Goal: Transaction & Acquisition: Book appointment/travel/reservation

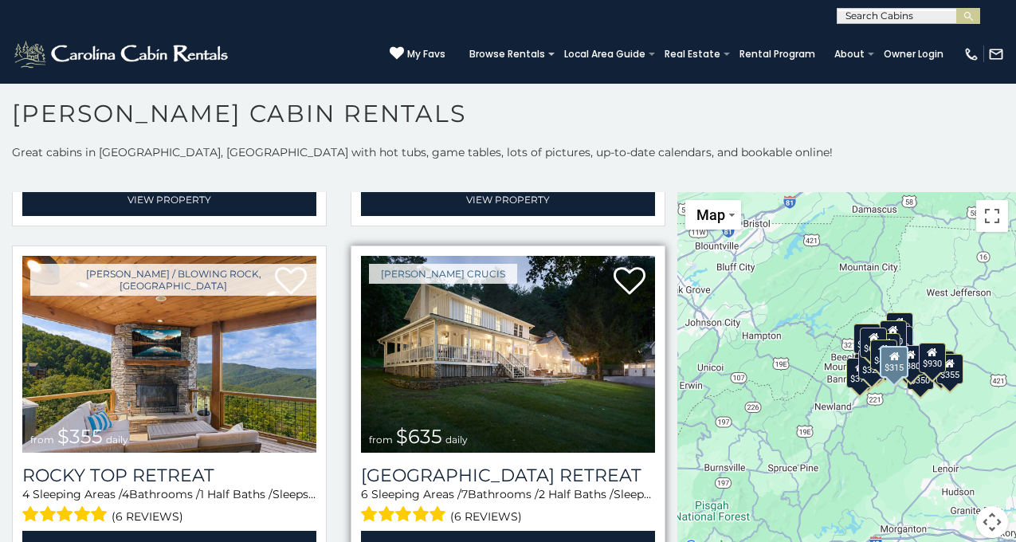
scroll to position [701, 0]
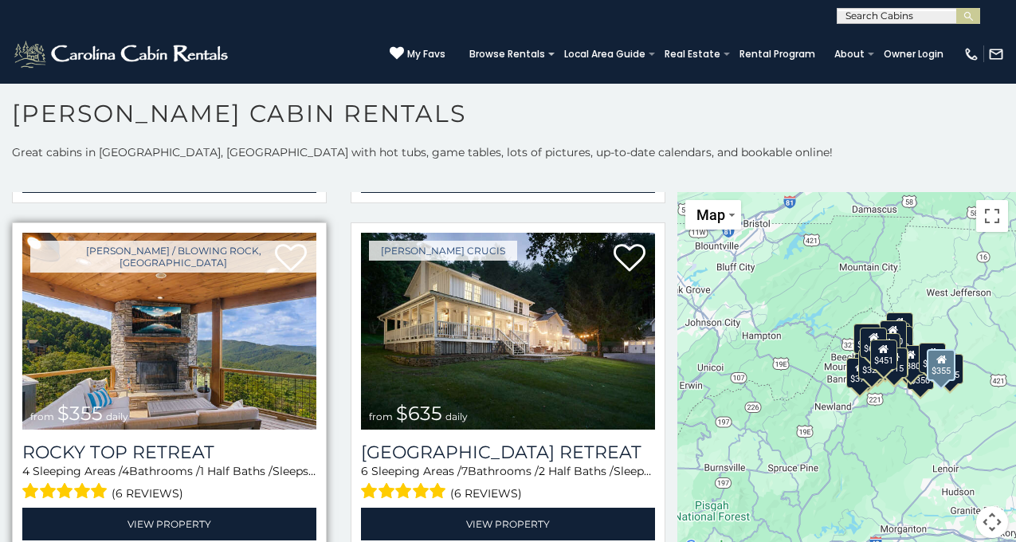
click at [245, 351] on img at bounding box center [169, 331] width 294 height 197
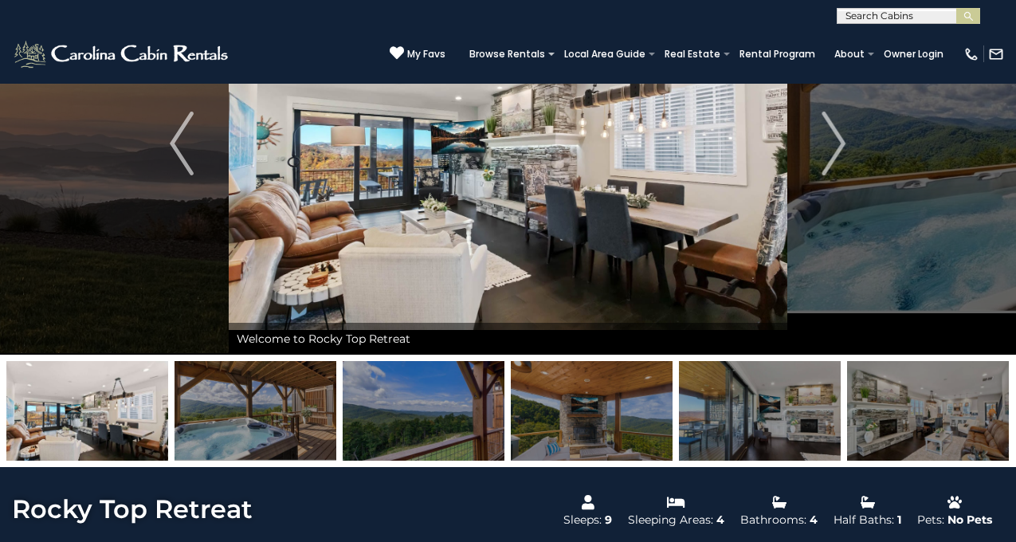
scroll to position [155, 0]
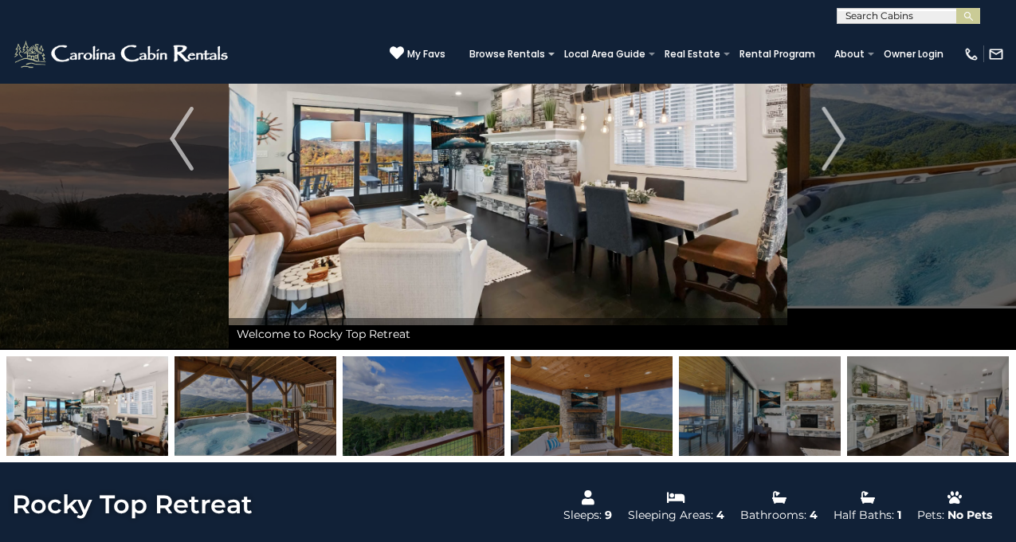
click at [242, 413] on img at bounding box center [256, 406] width 162 height 100
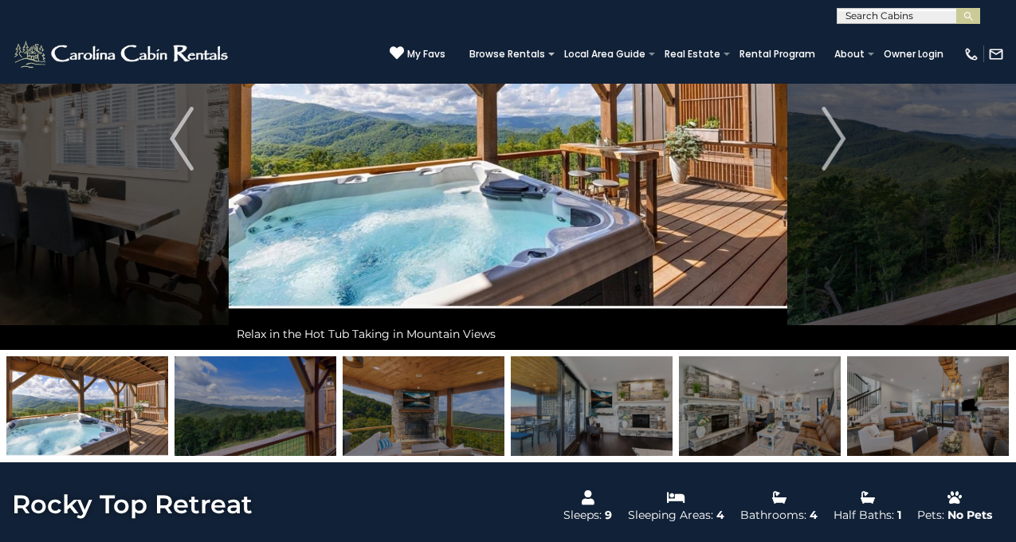
click at [308, 412] on img at bounding box center [256, 406] width 162 height 100
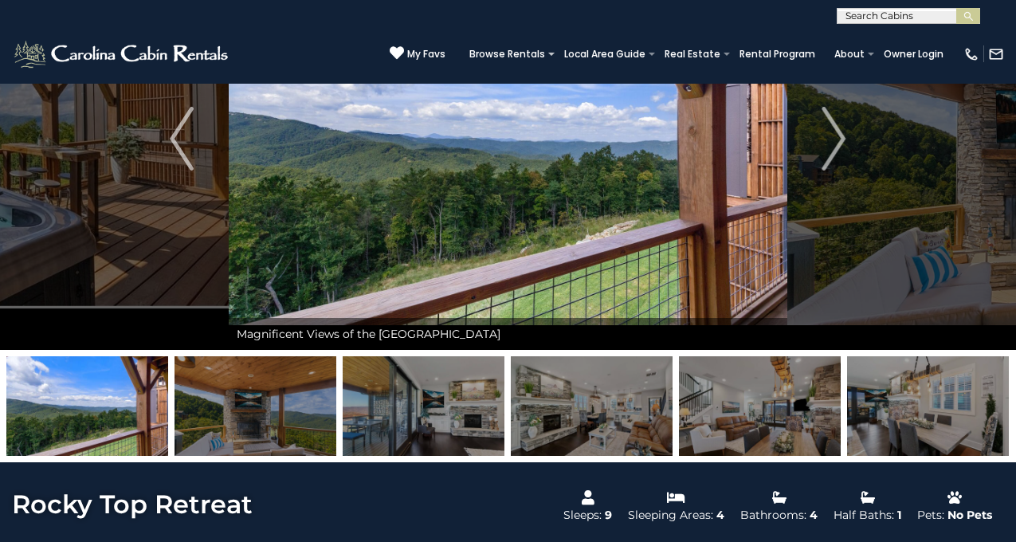
click at [312, 414] on img at bounding box center [256, 406] width 162 height 100
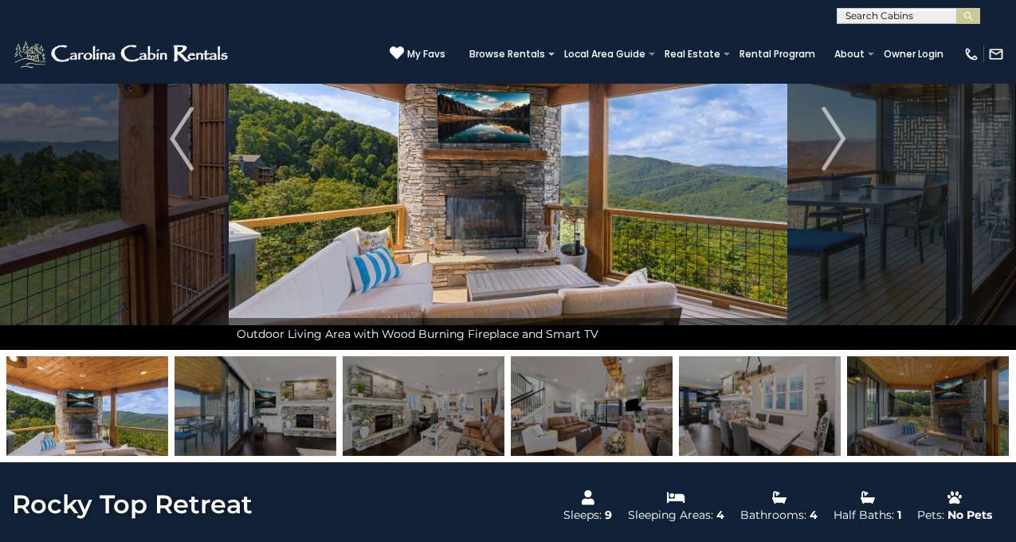
click at [314, 414] on img at bounding box center [256, 406] width 162 height 100
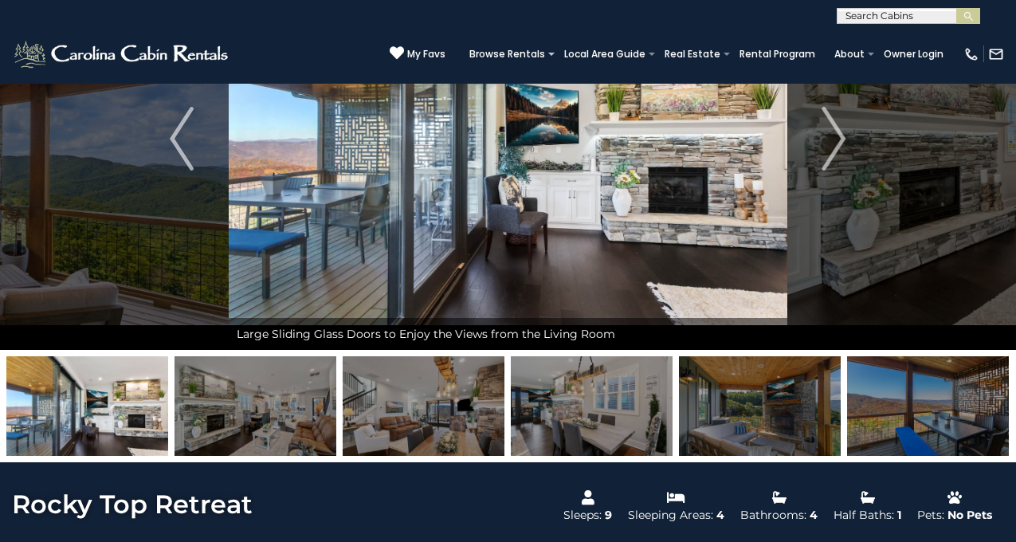
click at [376, 413] on img at bounding box center [424, 406] width 162 height 100
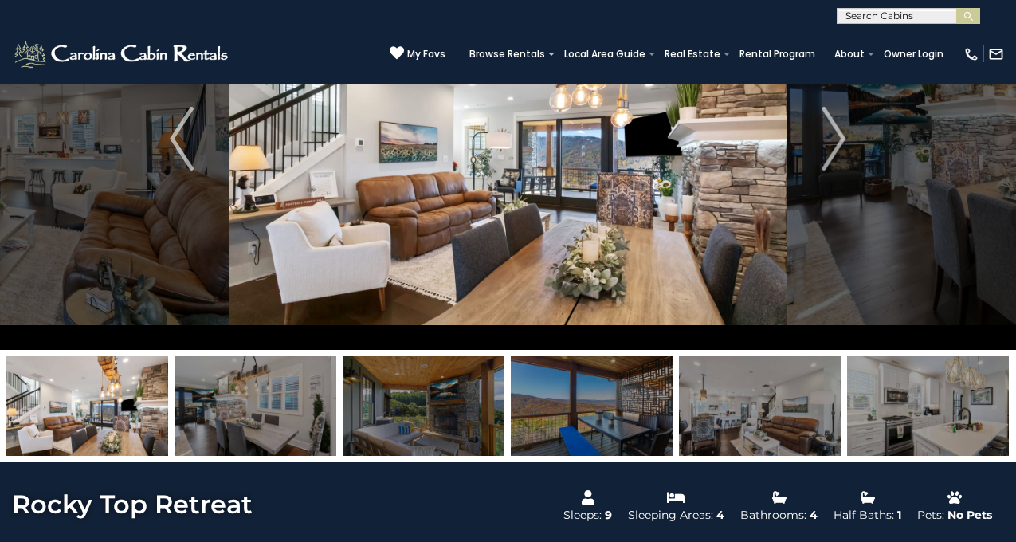
click at [538, 407] on img at bounding box center [592, 406] width 162 height 100
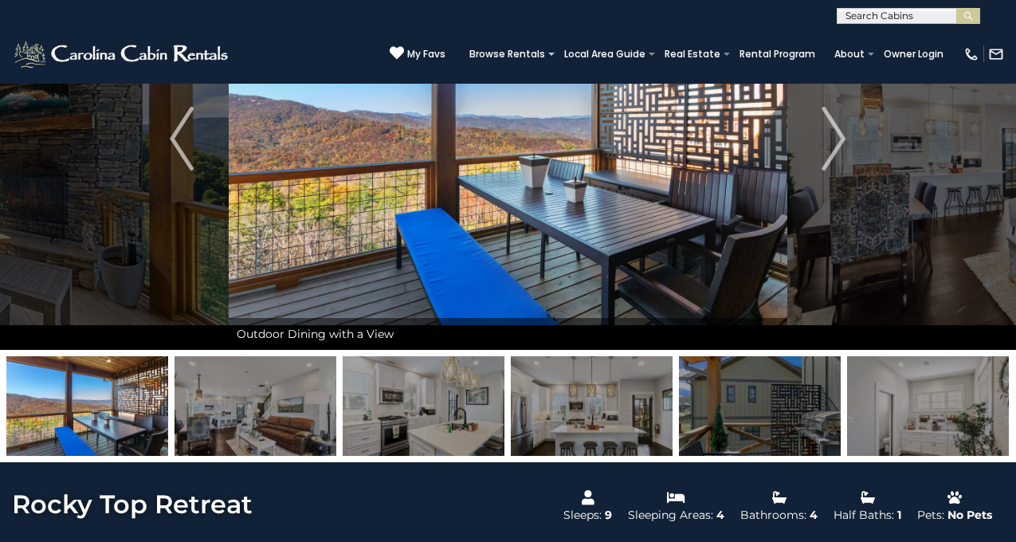
click at [442, 425] on img at bounding box center [424, 406] width 162 height 100
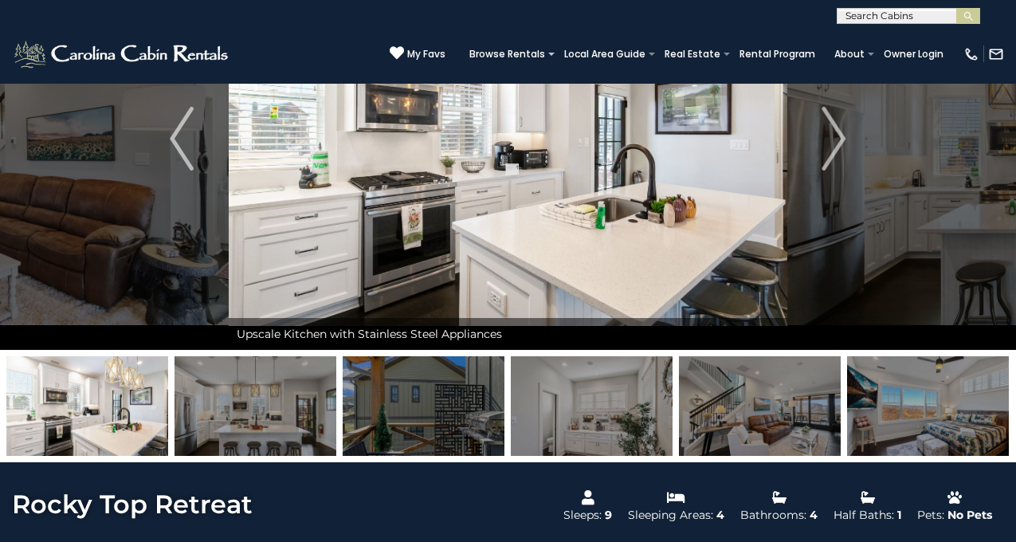
click at [478, 434] on img at bounding box center [424, 406] width 162 height 100
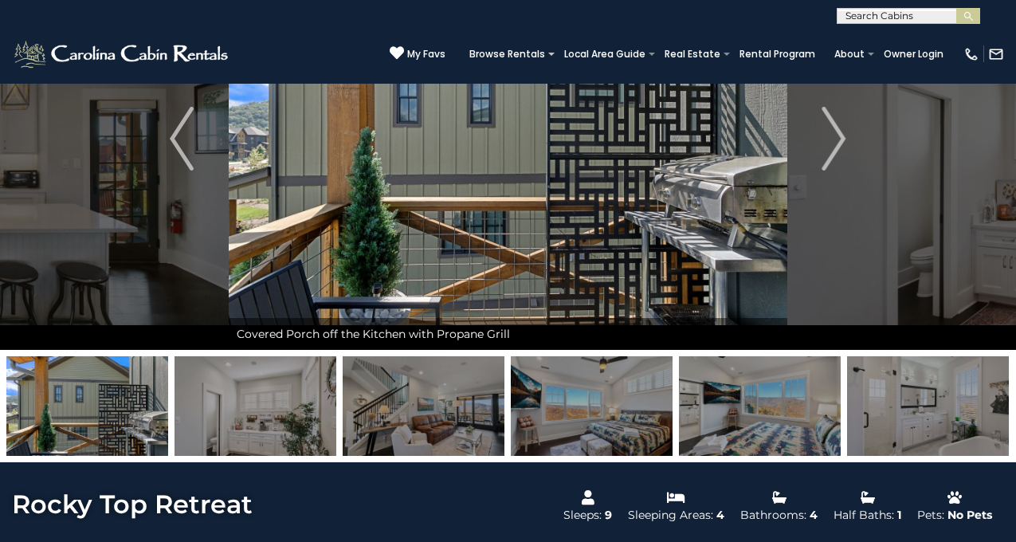
click at [481, 432] on img at bounding box center [424, 406] width 162 height 100
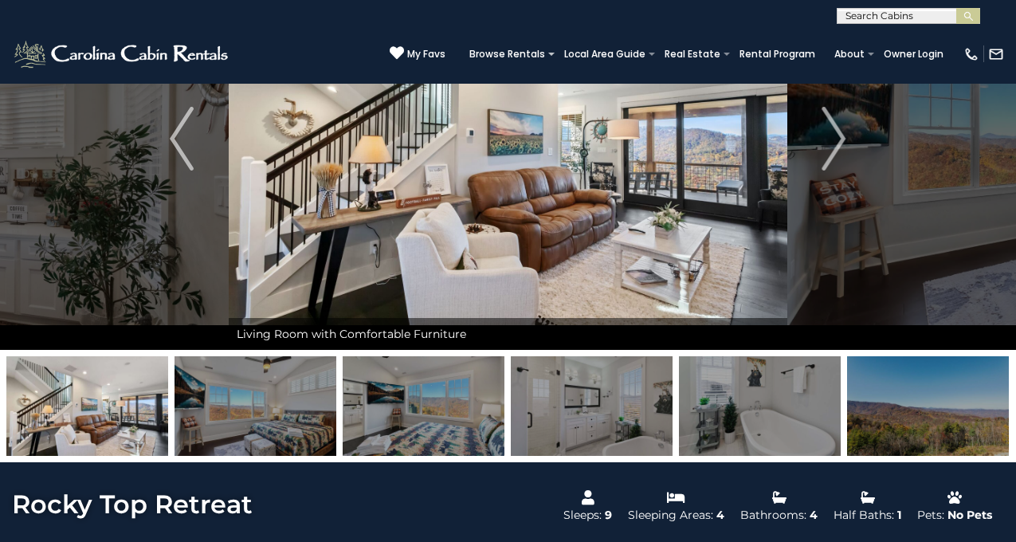
click at [300, 408] on img at bounding box center [256, 406] width 162 height 100
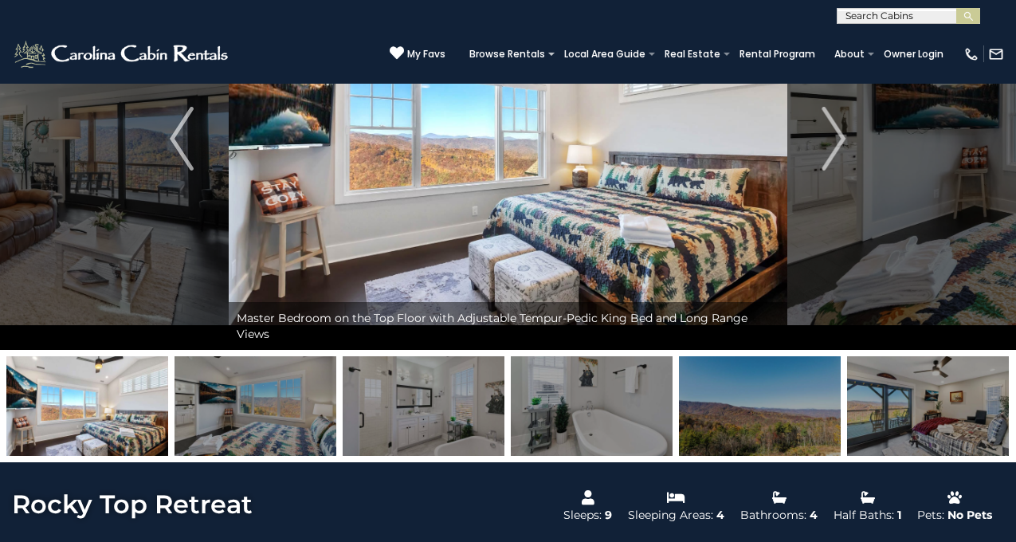
click at [150, 391] on img at bounding box center [87, 406] width 162 height 100
click at [170, 147] on img "Previous" at bounding box center [182, 139] width 24 height 64
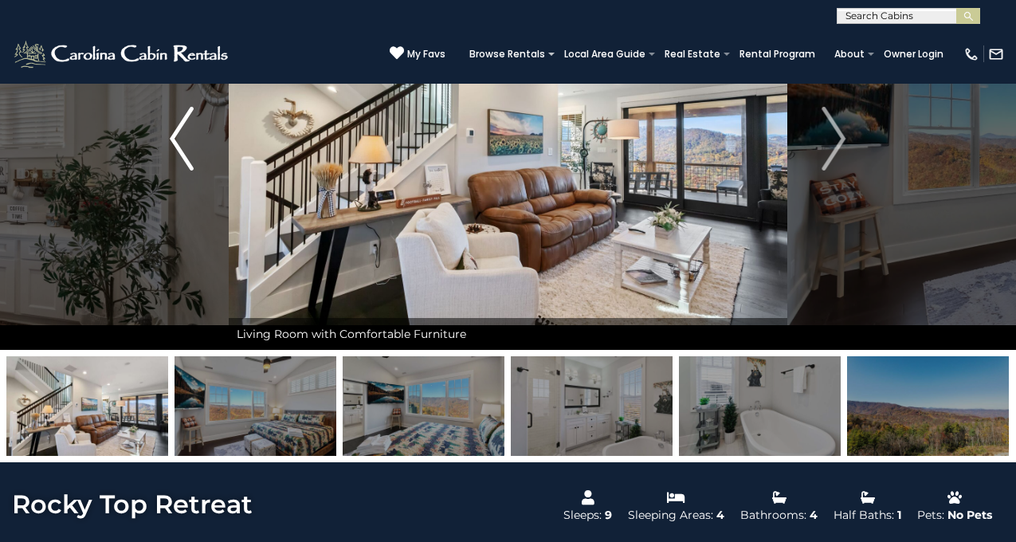
click at [170, 147] on img "Previous" at bounding box center [182, 139] width 24 height 64
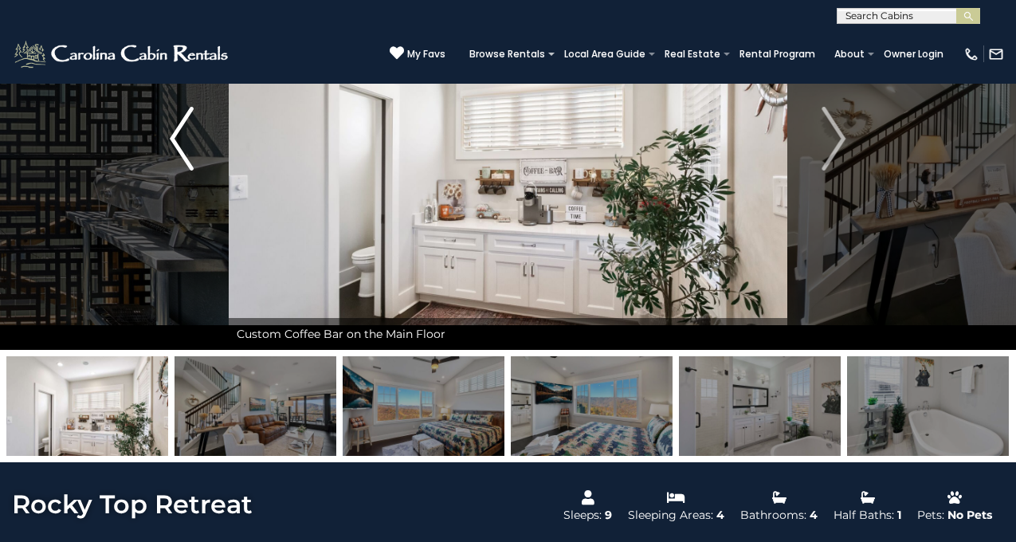
click at [170, 147] on img "Previous" at bounding box center [182, 139] width 24 height 64
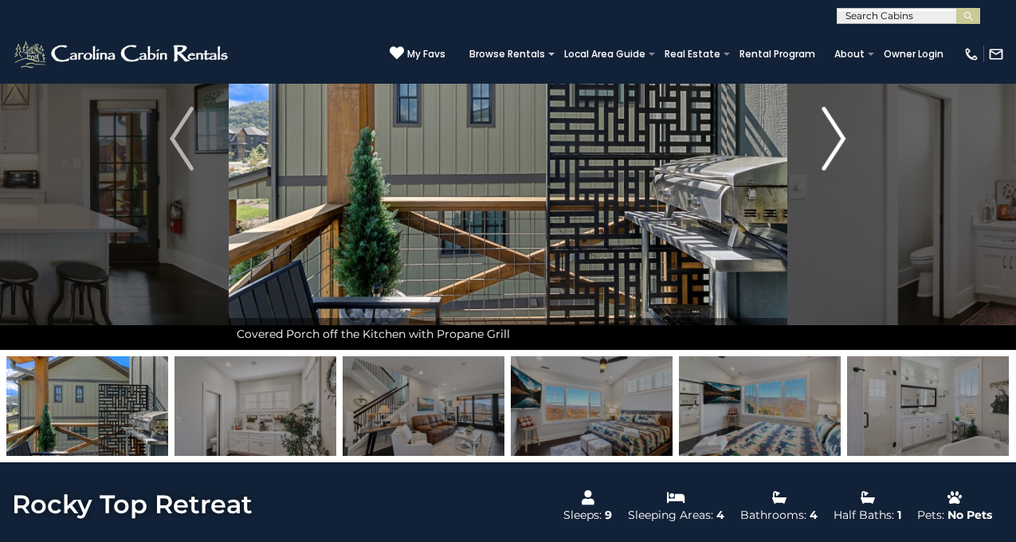
click at [830, 151] on img "Next" at bounding box center [835, 139] width 24 height 64
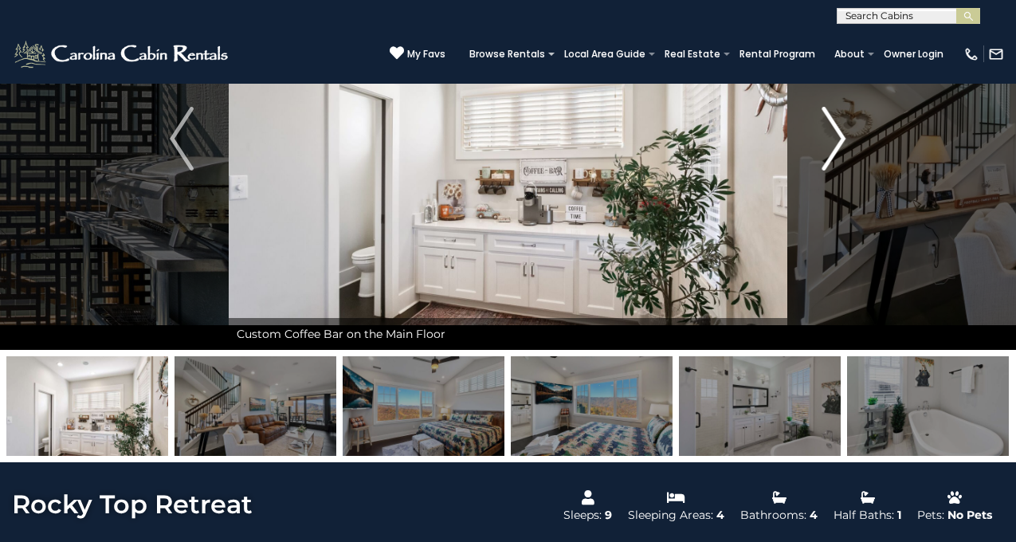
click at [830, 151] on img "Next" at bounding box center [835, 139] width 24 height 64
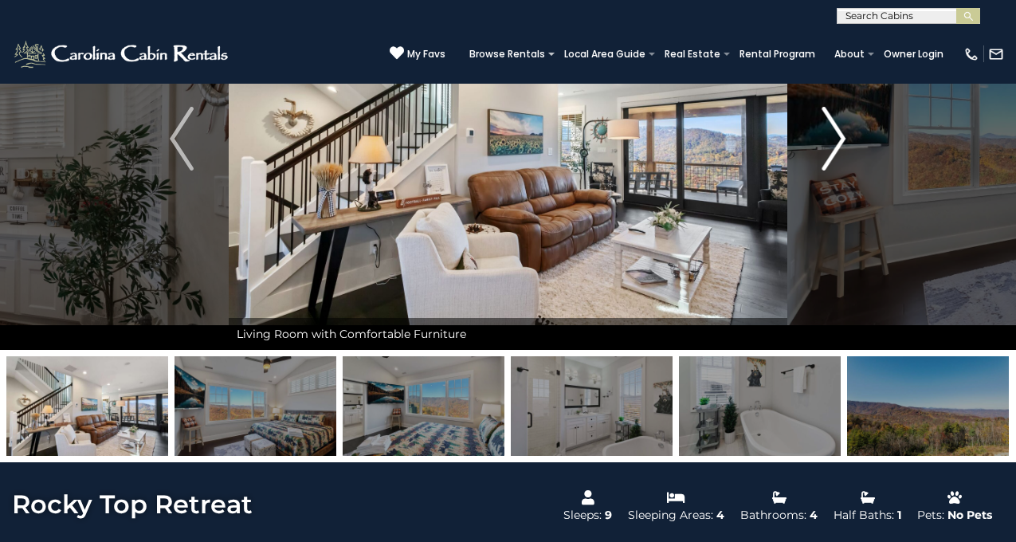
click at [830, 151] on img "Next" at bounding box center [835, 139] width 24 height 64
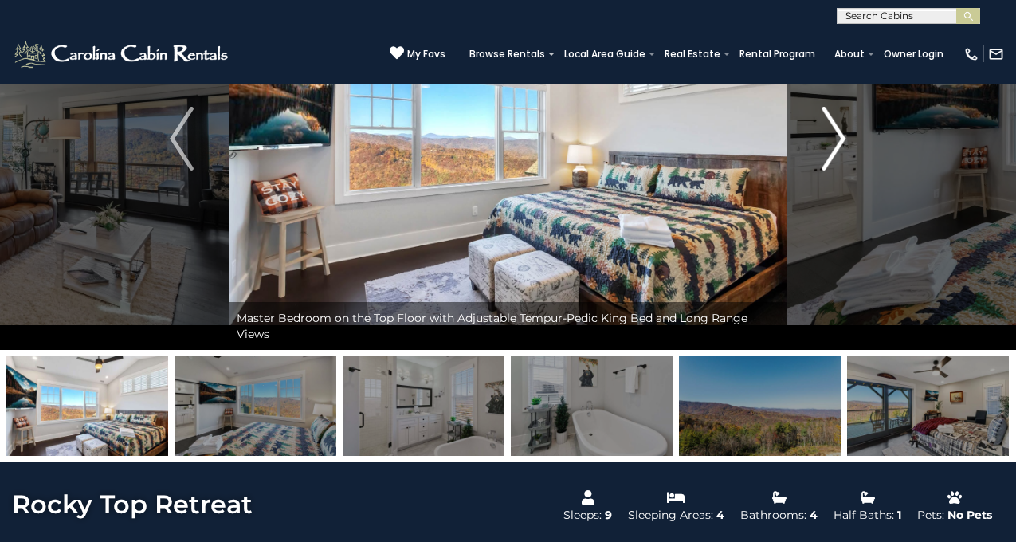
click at [830, 151] on img "Next" at bounding box center [835, 139] width 24 height 64
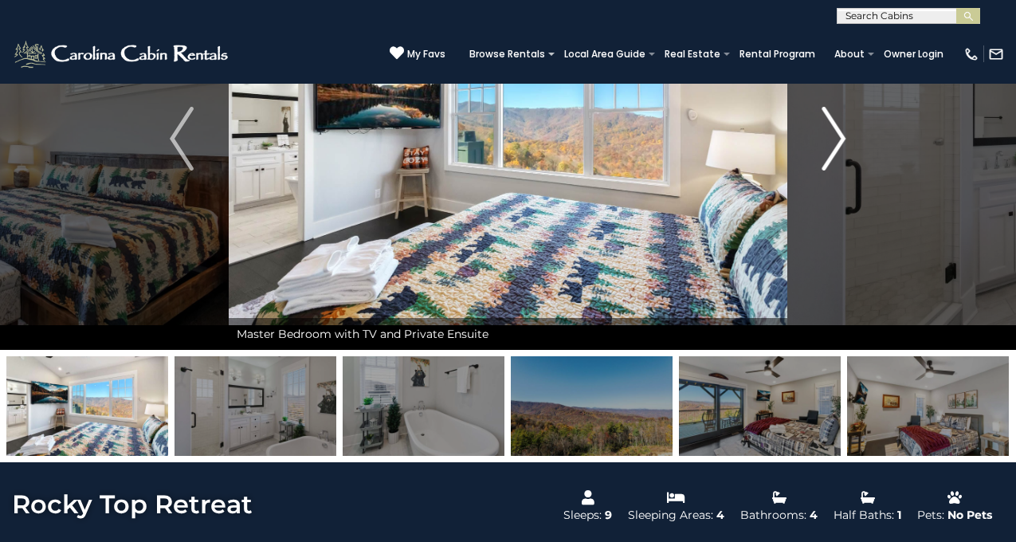
click at [830, 151] on img "Next" at bounding box center [835, 139] width 24 height 64
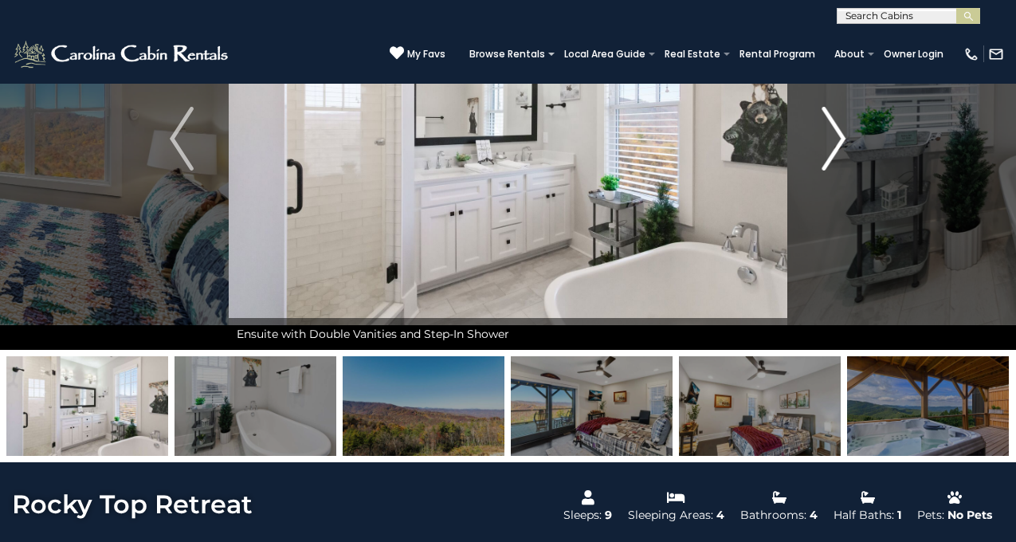
click at [830, 151] on img "Next" at bounding box center [835, 139] width 24 height 64
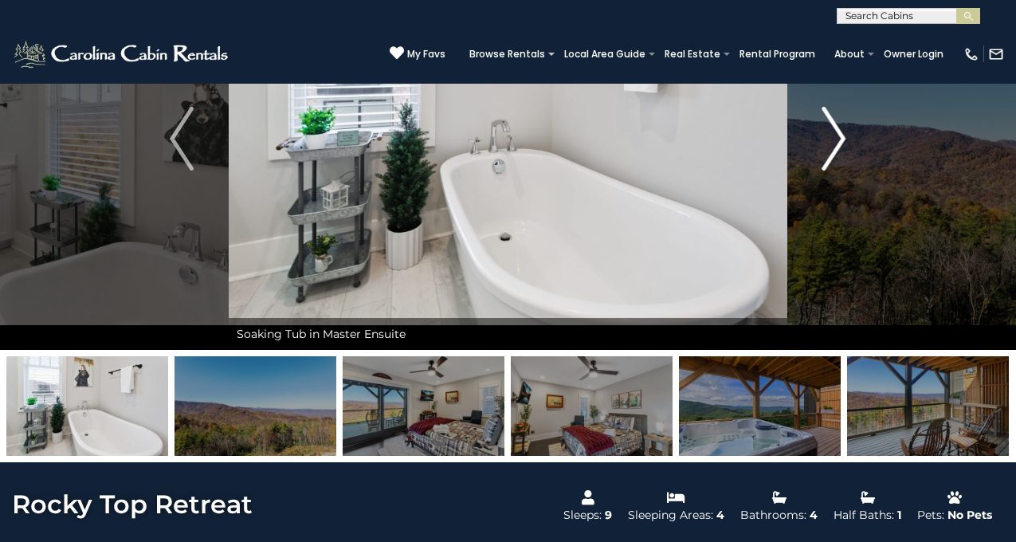
click at [830, 151] on img "Next" at bounding box center [835, 139] width 24 height 64
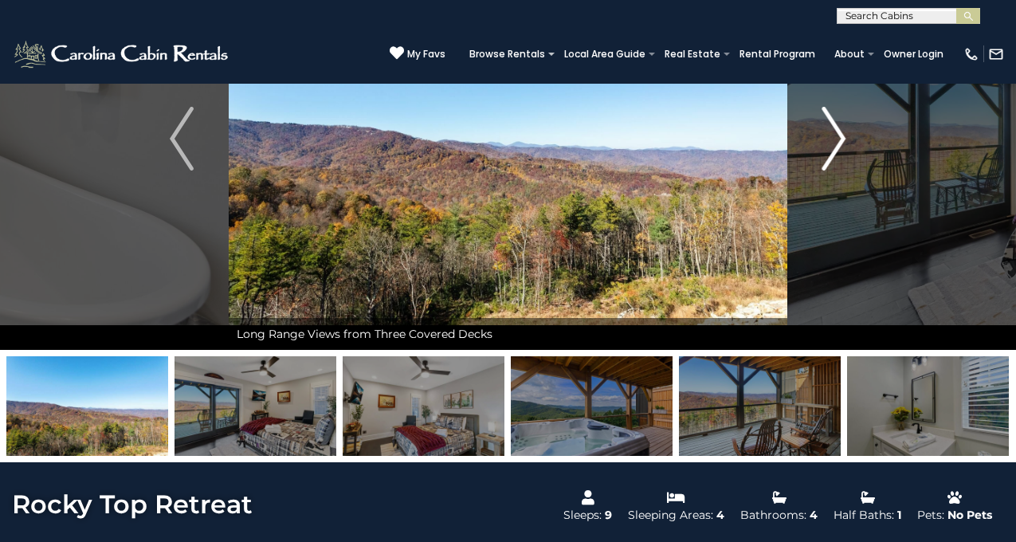
click at [830, 151] on img "Next" at bounding box center [835, 139] width 24 height 64
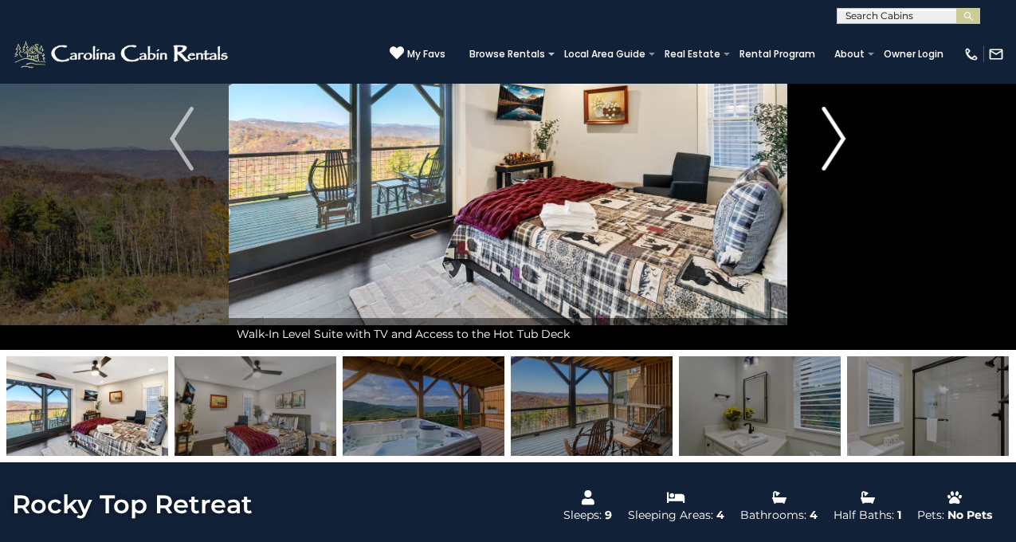
click at [830, 151] on img "Next" at bounding box center [835, 139] width 24 height 64
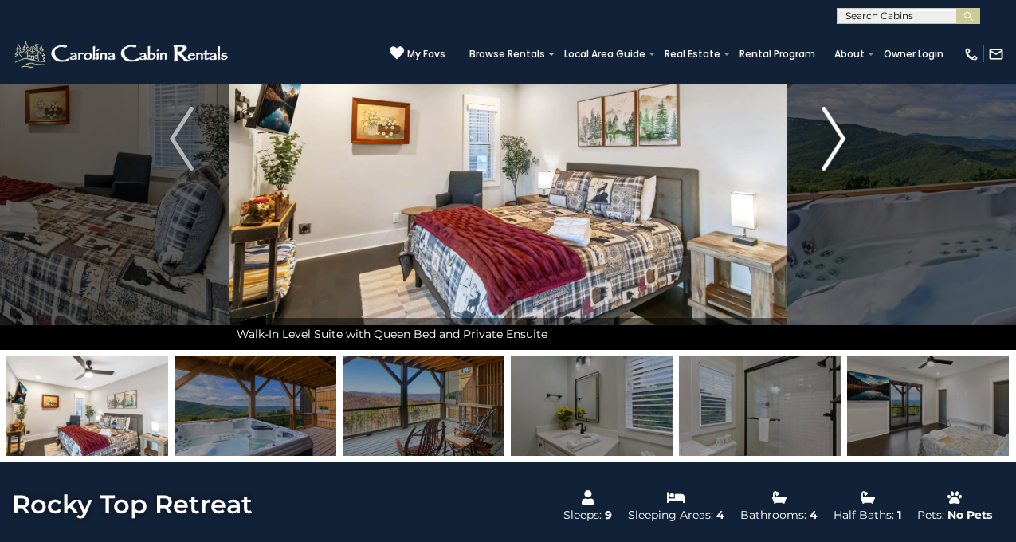
click at [830, 152] on img "Next" at bounding box center [835, 139] width 24 height 64
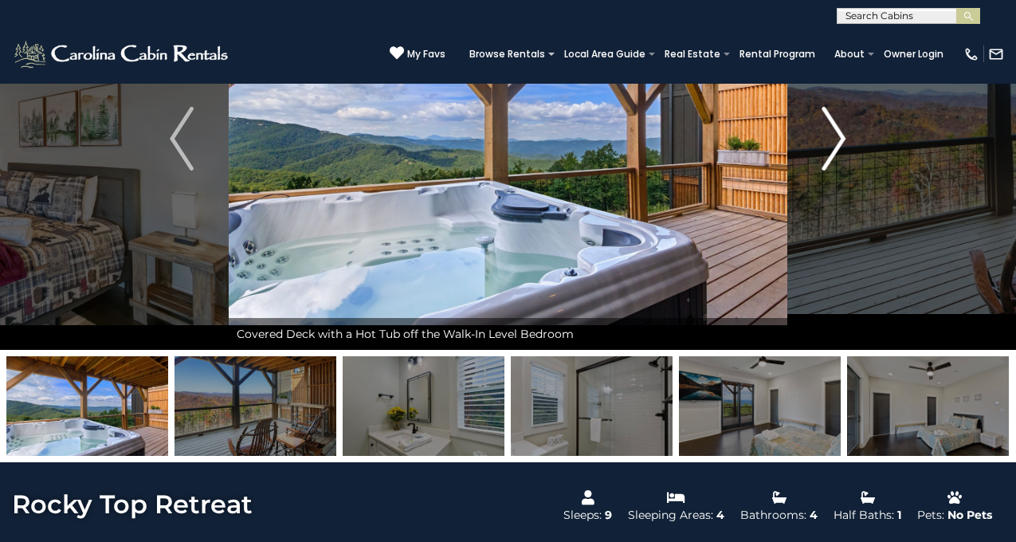
click at [830, 152] on img "Next" at bounding box center [835, 139] width 24 height 64
